Goal: Task Accomplishment & Management: Use online tool/utility

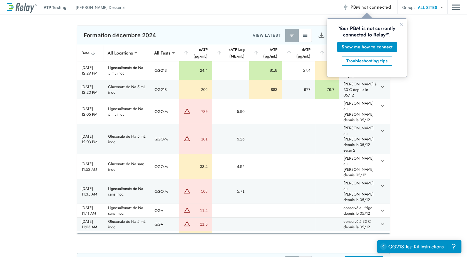
click at [375, 6] on span "not connected" at bounding box center [375, 7] width 29 height 6
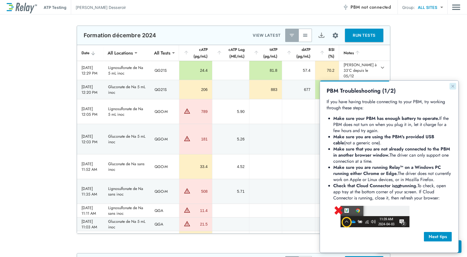
click at [452, 85] on icon "Close guide" at bounding box center [452, 86] width 4 height 4
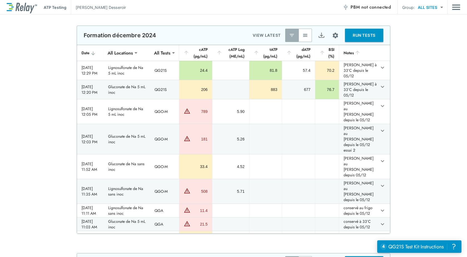
click at [382, 5] on span "not connected" at bounding box center [375, 7] width 29 height 6
click at [434, 76] on div "**********" at bounding box center [233, 130] width 467 height 208
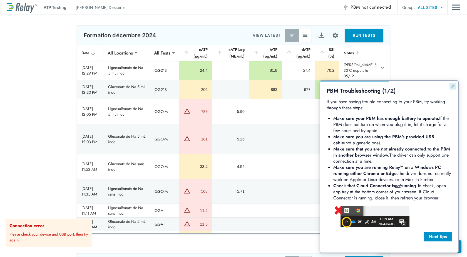
click at [450, 88] on button "Close guide" at bounding box center [452, 86] width 7 height 7
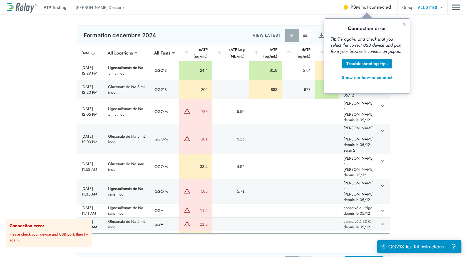
click at [345, 8] on div at bounding box center [345, 7] width 4 height 4
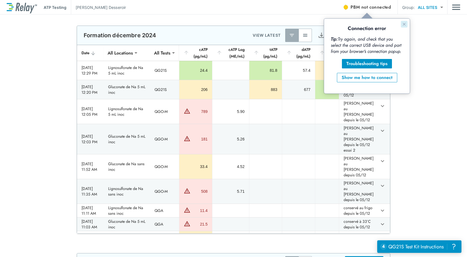
click at [403, 24] on icon "Close guide" at bounding box center [404, 24] width 4 height 4
click at [364, 5] on span "not connected" at bounding box center [375, 7] width 29 height 6
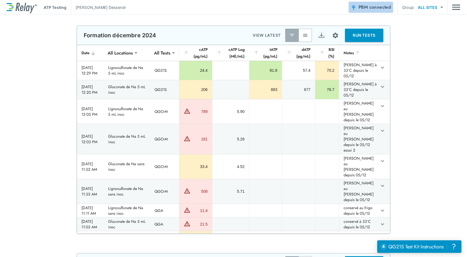
click at [367, 4] on span "PBM connected" at bounding box center [374, 7] width 32 height 8
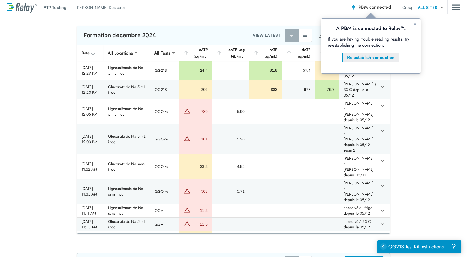
click at [350, 59] on div "Re-establish connection" at bounding box center [370, 57] width 47 height 7
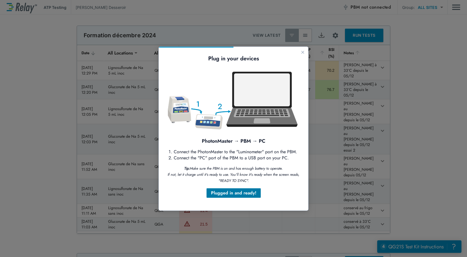
click at [251, 194] on div "Plugged in and ready!" at bounding box center [233, 192] width 45 height 7
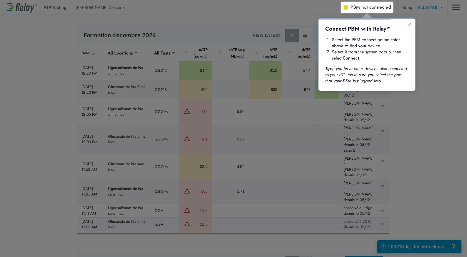
click at [375, 9] on span "not connected" at bounding box center [375, 7] width 29 height 6
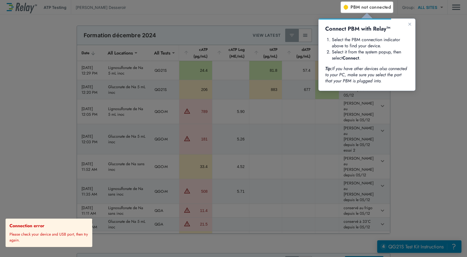
click at [394, 2] on div at bounding box center [430, 6] width 74 height 13
click at [370, 14] on div at bounding box center [404, 135] width 126 height 244
click at [384, 2] on button "PBM not connected" at bounding box center [366, 7] width 53 height 11
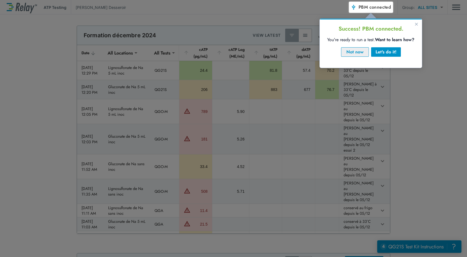
click at [353, 50] on div "Not now" at bounding box center [355, 52] width 18 height 7
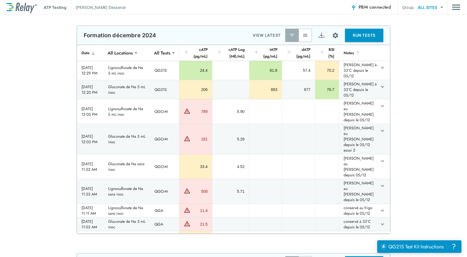
click at [412, 105] on div "**********" at bounding box center [233, 130] width 467 height 208
click at [380, 5] on span "connected" at bounding box center [380, 7] width 22 height 6
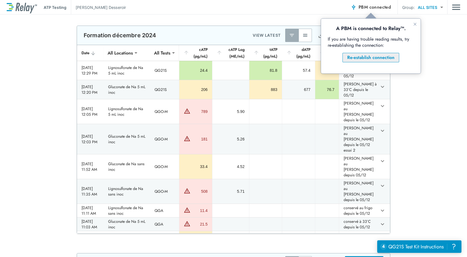
click at [382, 56] on div "Re-establish connection" at bounding box center [370, 57] width 47 height 7
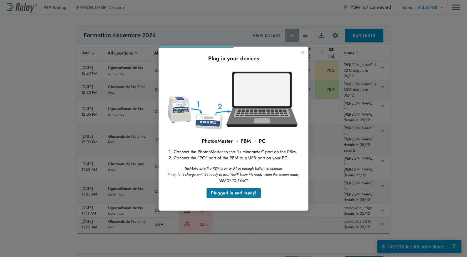
click at [238, 194] on div "Plugged in and ready!" at bounding box center [233, 192] width 45 height 7
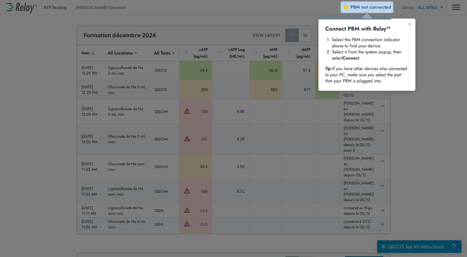
click at [368, 3] on span "PBM not connected" at bounding box center [370, 7] width 40 height 8
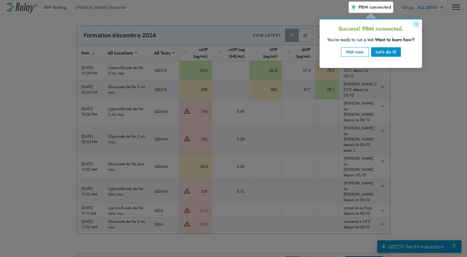
drag, startPoint x: 416, startPoint y: 22, endPoint x: 719, endPoint y: 31, distance: 303.5
click at [416, 22] on icon "Close guide" at bounding box center [416, 24] width 4 height 4
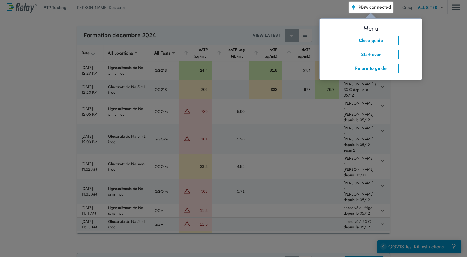
click at [418, 55] on div "Menu Close guide Start over Return to guide" at bounding box center [371, 49] width 102 height 61
click at [373, 68] on button "Return to guide" at bounding box center [371, 68] width 56 height 9
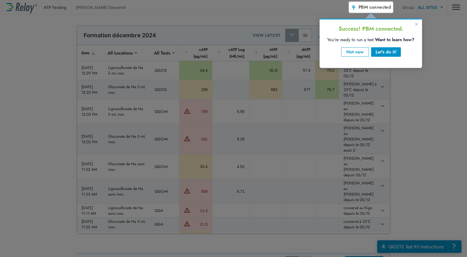
click at [364, 7] on span "PBM connected" at bounding box center [374, 7] width 32 height 8
click at [417, 23] on icon "Close guide" at bounding box center [416, 24] width 3 height 3
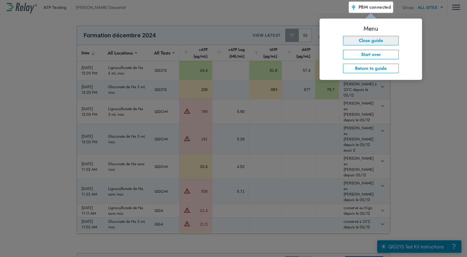
click at [367, 41] on button "Close guide" at bounding box center [371, 40] width 56 height 9
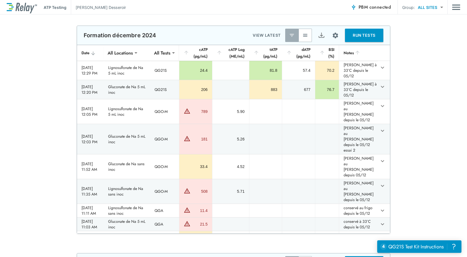
click at [369, 6] on span "PBM connected" at bounding box center [374, 7] width 32 height 8
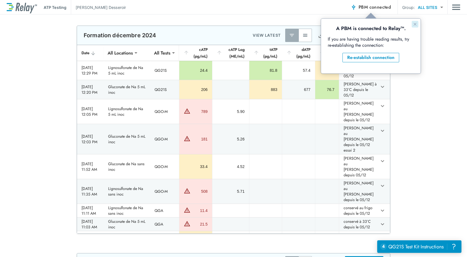
click at [414, 23] on icon "Close guide" at bounding box center [415, 24] width 4 height 4
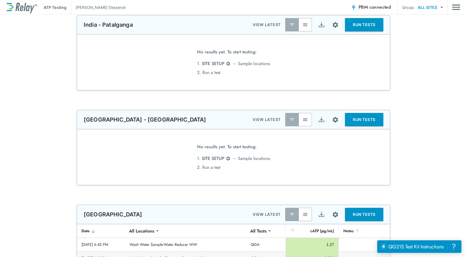
scroll to position [611, 0]
